Goal: Task Accomplishment & Management: Manage account settings

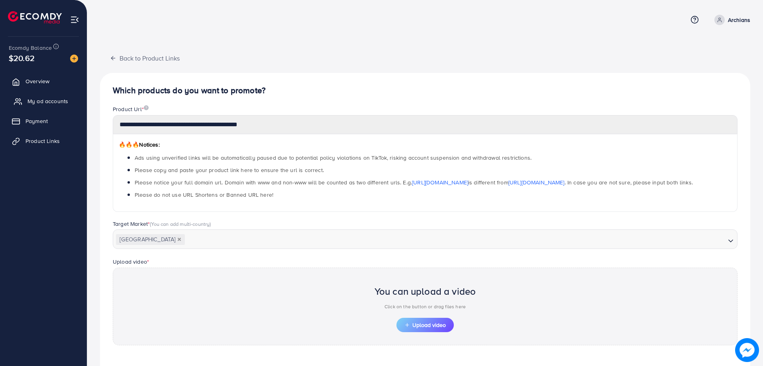
click at [47, 100] on span "My ad accounts" at bounding box center [47, 101] width 41 height 8
click at [52, 98] on span "My ad accounts" at bounding box center [47, 101] width 41 height 8
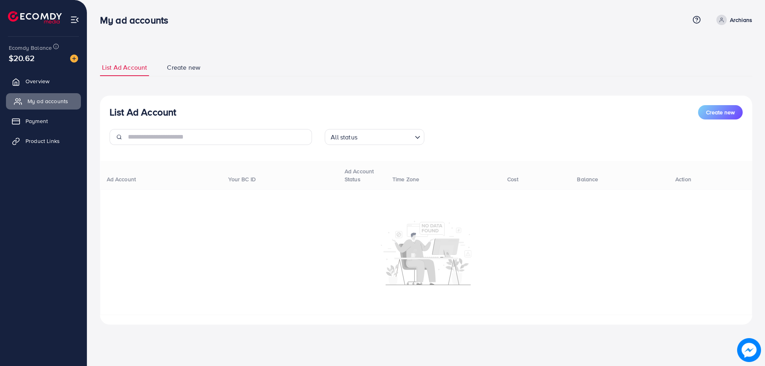
click at [53, 105] on span "My ad accounts" at bounding box center [47, 101] width 41 height 8
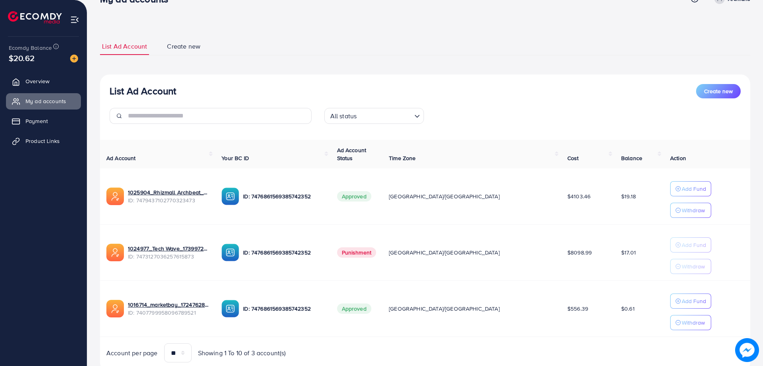
scroll to position [49, 0]
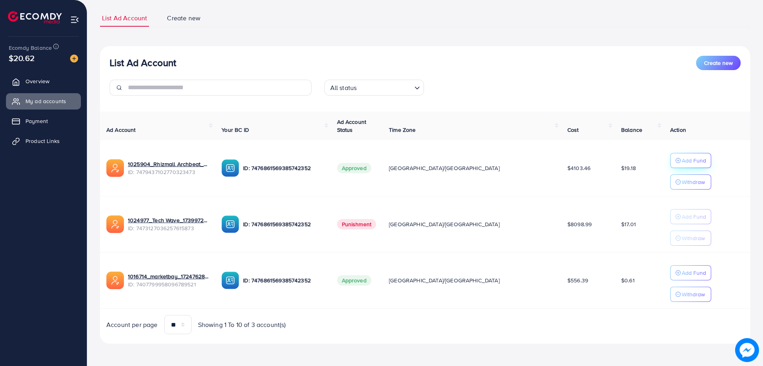
click at [670, 155] on button "Add Fund" at bounding box center [690, 160] width 41 height 15
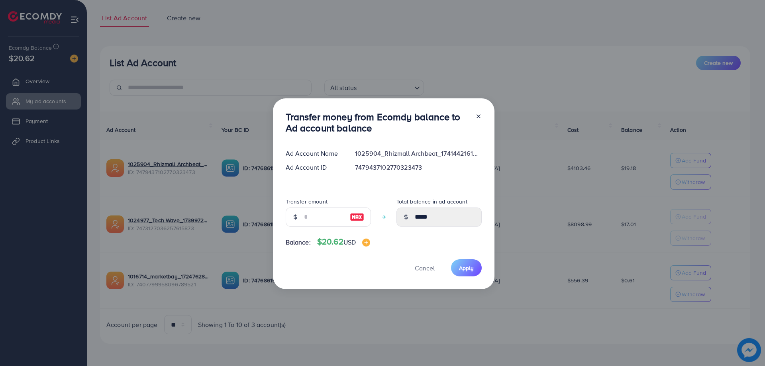
click at [358, 220] on img at bounding box center [357, 217] width 14 height 10
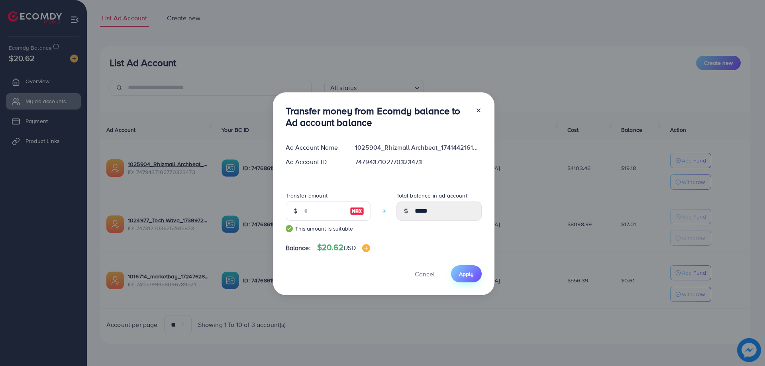
click at [469, 280] on button "Apply" at bounding box center [466, 273] width 31 height 17
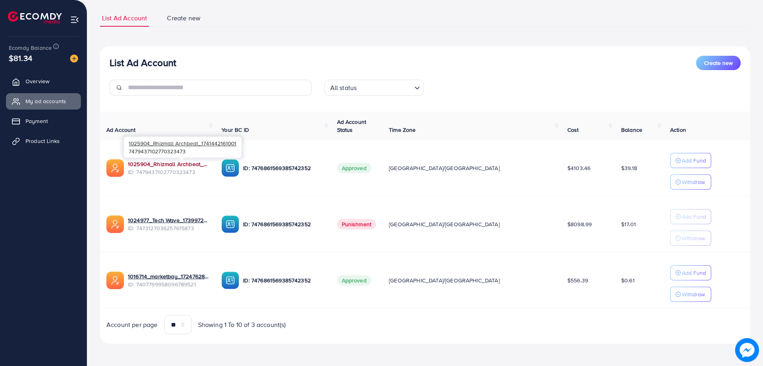
click at [197, 162] on link "1025904_Rhizmall Archbeat_1741442161001" at bounding box center [168, 164] width 81 height 8
click at [146, 164] on link "1025904_Rhizmall Archbeat_1741442161001" at bounding box center [168, 164] width 81 height 8
